Goal: Information Seeking & Learning: Learn about a topic

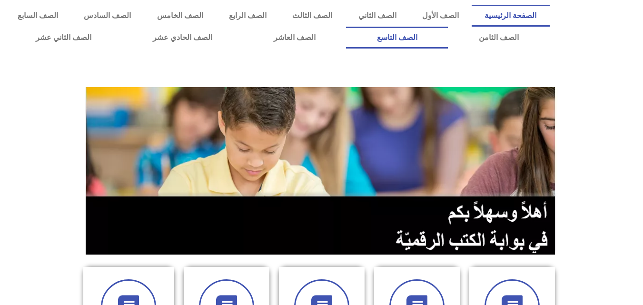
click at [346, 27] on link "الصف التاسع" at bounding box center [397, 38] width 102 height 22
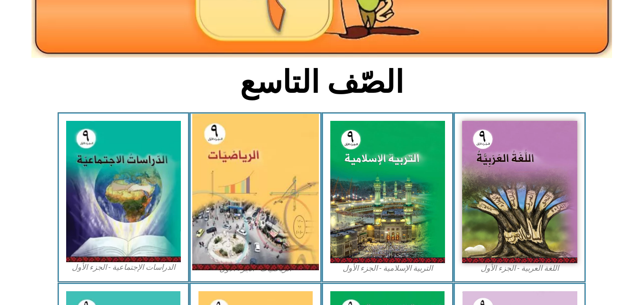
scroll to position [286, 0]
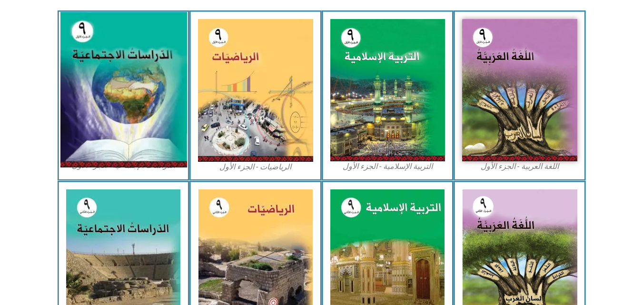
click at [117, 76] on img at bounding box center [123, 90] width 127 height 156
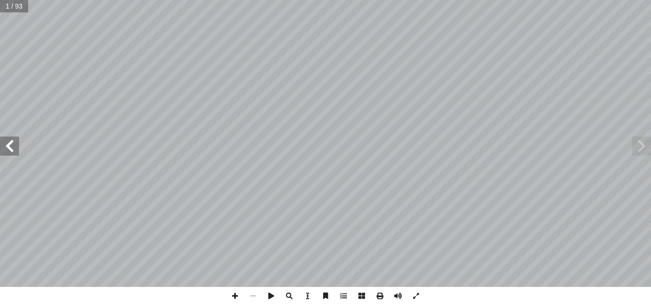
click at [11, 146] on span at bounding box center [9, 146] width 19 height 19
click at [639, 147] on span at bounding box center [640, 146] width 19 height 19
click at [237, 293] on span at bounding box center [235, 296] width 18 height 18
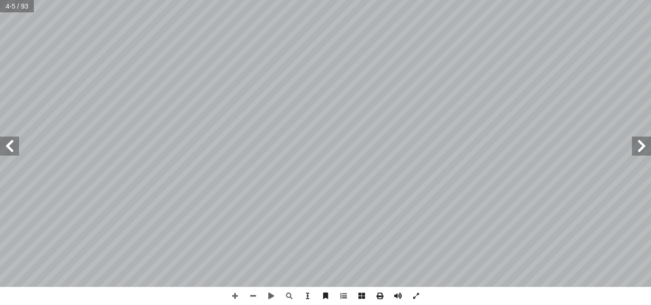
click at [10, 145] on span at bounding box center [9, 146] width 19 height 19
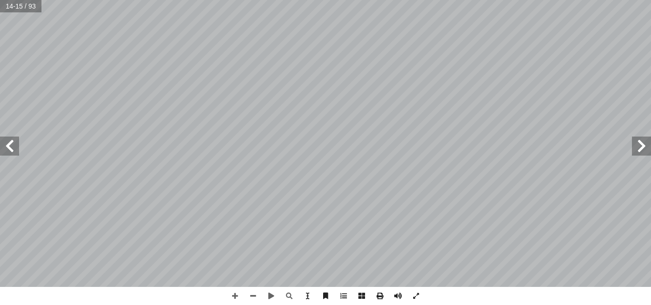
click at [11, 145] on span at bounding box center [9, 146] width 19 height 19
click at [8, 143] on span at bounding box center [9, 146] width 19 height 19
click at [12, 143] on span at bounding box center [9, 146] width 19 height 19
click at [10, 147] on span at bounding box center [9, 146] width 19 height 19
click at [12, 139] on span at bounding box center [9, 146] width 19 height 19
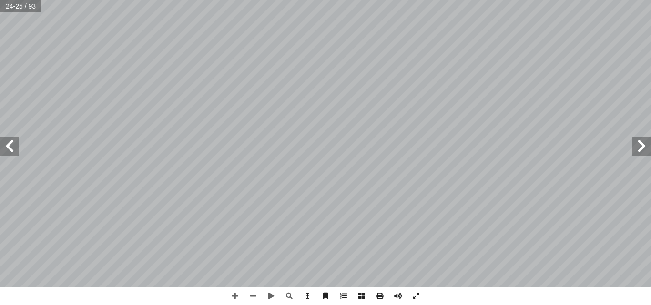
click at [638, 147] on span at bounding box center [640, 146] width 19 height 19
click at [642, 147] on span at bounding box center [640, 146] width 19 height 19
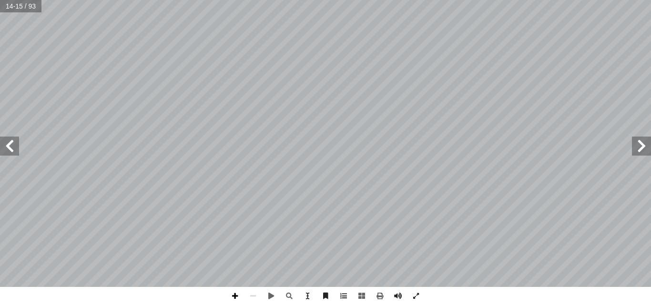
click at [235, 292] on span at bounding box center [235, 296] width 18 height 18
click at [382, 304] on span at bounding box center [379, 296] width 18 height 18
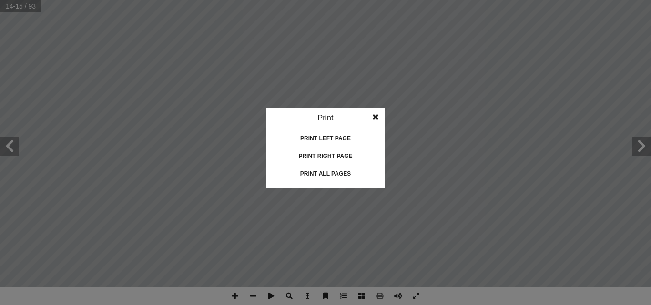
click at [377, 113] on span at bounding box center [375, 117] width 17 height 19
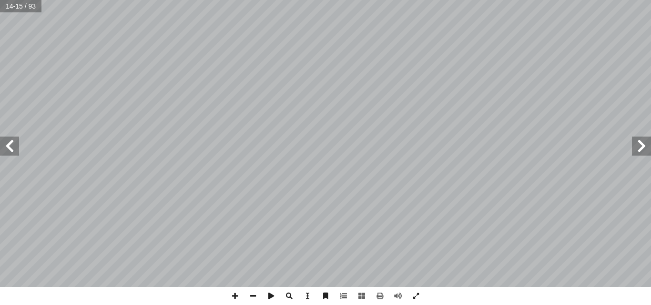
click at [16, 148] on span at bounding box center [9, 146] width 19 height 19
click at [7, 144] on span at bounding box center [9, 146] width 19 height 19
click at [9, 148] on span at bounding box center [9, 146] width 19 height 19
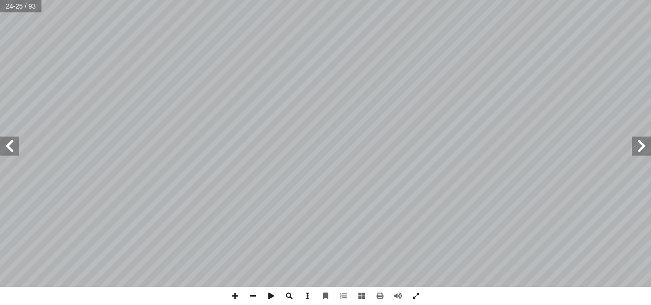
click at [639, 145] on span at bounding box center [640, 146] width 19 height 19
click at [6, 151] on span at bounding box center [9, 146] width 19 height 19
click at [231, 295] on span at bounding box center [235, 296] width 18 height 18
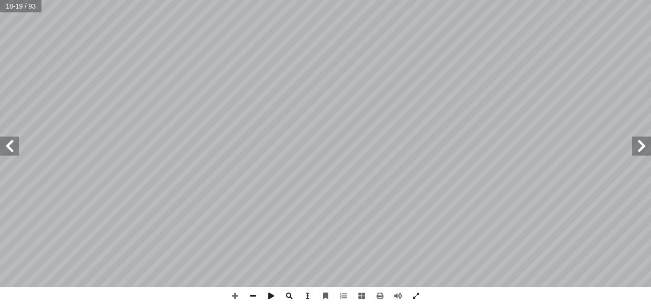
click at [10, 144] on span at bounding box center [9, 146] width 19 height 19
click at [10, 145] on span at bounding box center [9, 146] width 19 height 19
click at [10, 151] on span at bounding box center [9, 146] width 19 height 19
click at [274, 295] on span at bounding box center [271, 296] width 18 height 18
click at [645, 144] on span at bounding box center [640, 146] width 19 height 19
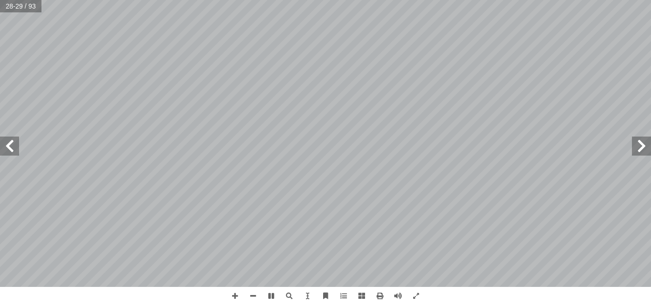
click at [641, 144] on span at bounding box center [640, 146] width 19 height 19
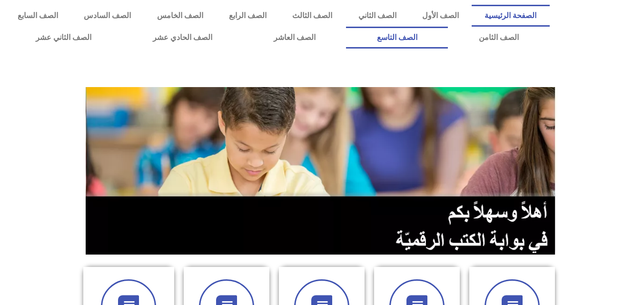
click at [346, 27] on link "الصف التاسع" at bounding box center [397, 38] width 102 height 22
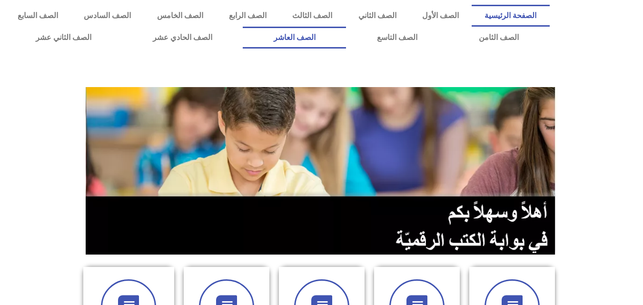
click at [346, 38] on link "الصف العاشر" at bounding box center [294, 38] width 103 height 22
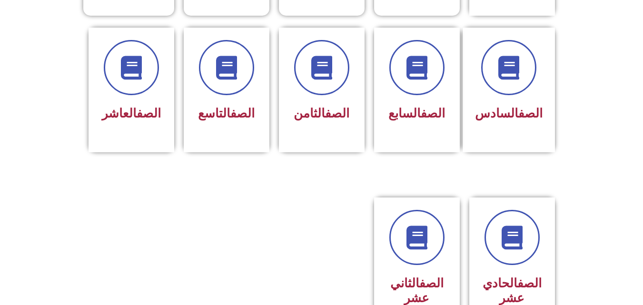
scroll to position [429, 0]
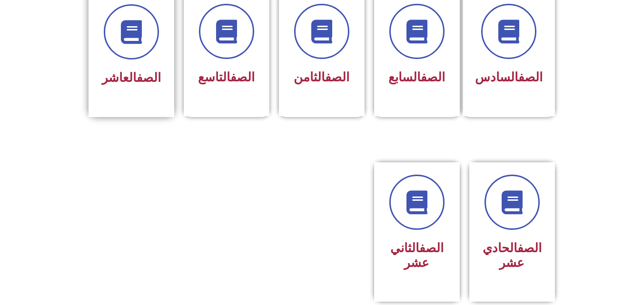
click at [130, 45] on div "الصف العاشر" at bounding box center [131, 47] width 60 height 86
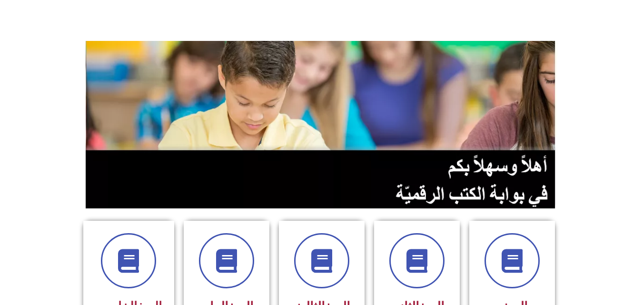
scroll to position [0, 0]
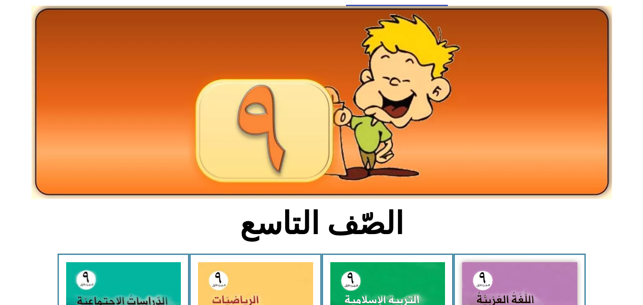
scroll to position [143, 0]
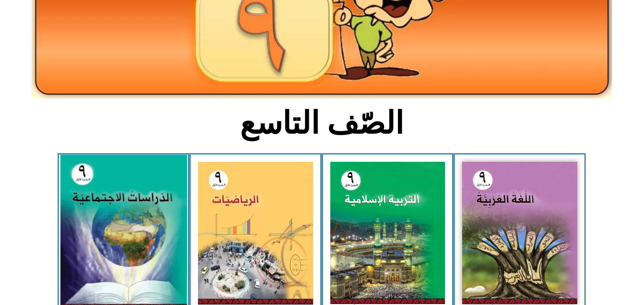
click at [109, 210] on img at bounding box center [123, 233] width 127 height 156
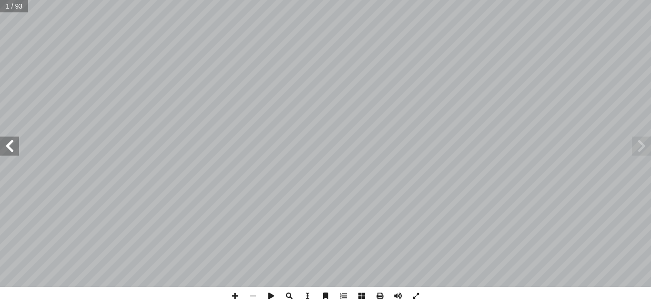
click at [11, 149] on span at bounding box center [9, 146] width 19 height 19
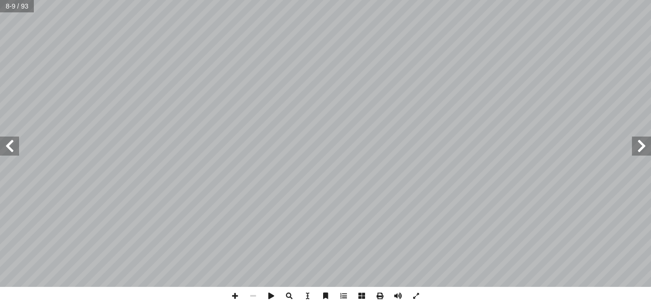
click at [11, 149] on span at bounding box center [9, 146] width 19 height 19
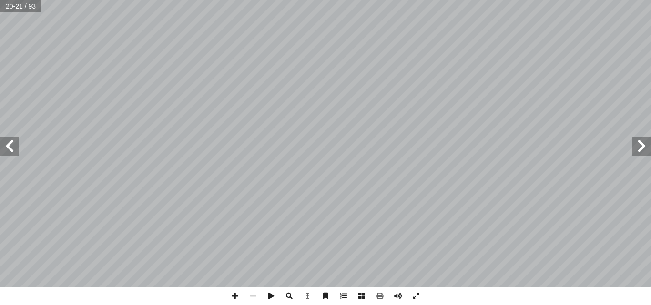
click at [7, 141] on span at bounding box center [9, 146] width 19 height 19
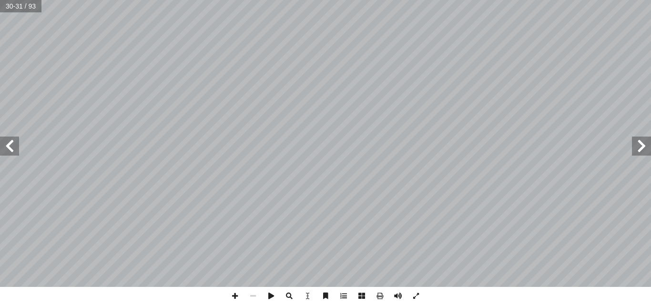
click at [7, 141] on span at bounding box center [9, 146] width 19 height 19
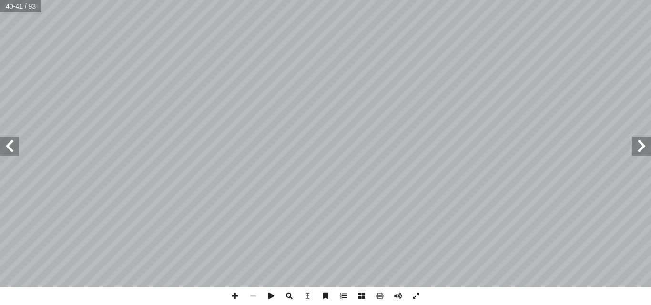
click at [7, 141] on span at bounding box center [9, 146] width 19 height 19
click at [641, 144] on span at bounding box center [640, 146] width 19 height 19
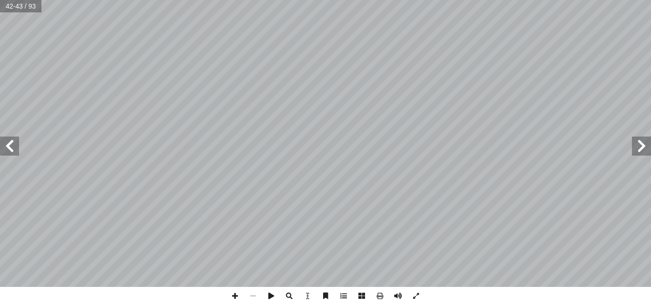
click at [641, 144] on span at bounding box center [640, 146] width 19 height 19
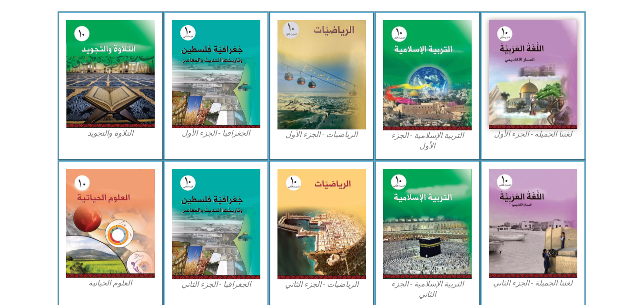
scroll to position [286, 0]
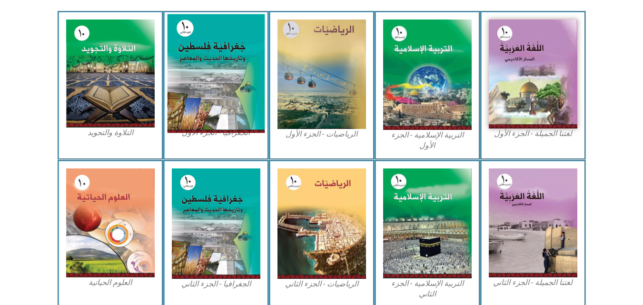
click at [237, 50] on img at bounding box center [216, 73] width 98 height 119
